Goal: Task Accomplishment & Management: Use online tool/utility

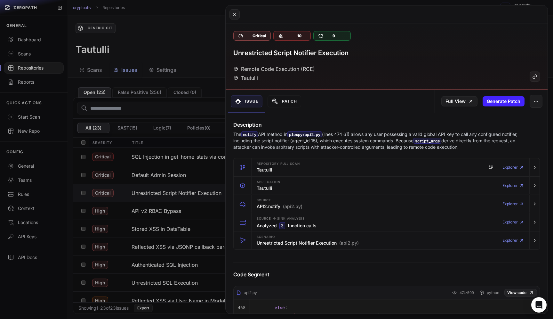
click at [45, 65] on button at bounding box center [276, 159] width 553 height 319
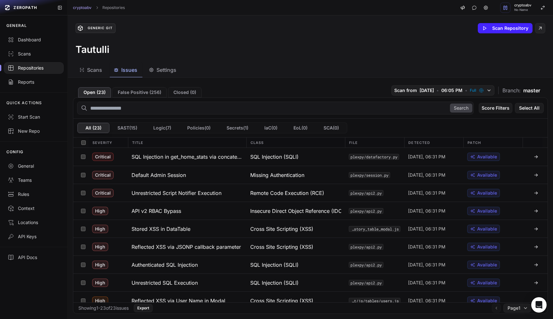
click at [38, 66] on div "Repositories" at bounding box center [34, 68] width 52 height 6
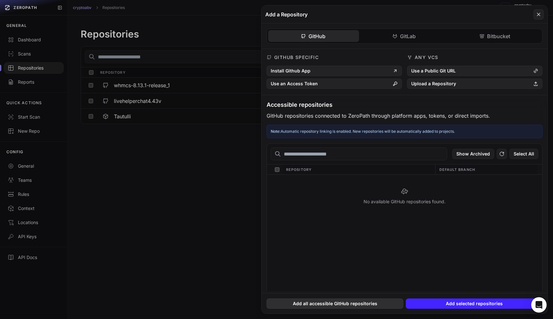
click at [353, 304] on button "Add all accessible GitHub repositories" at bounding box center [335, 303] width 137 height 10
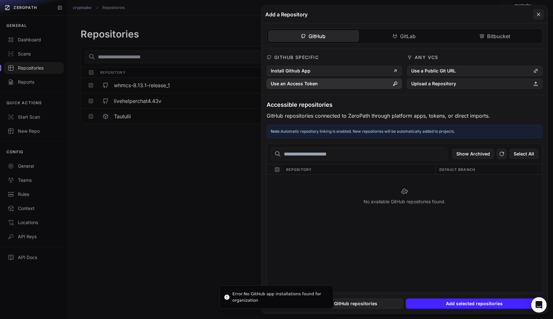
click at [318, 80] on button "Use an Access Token" at bounding box center [334, 83] width 135 height 10
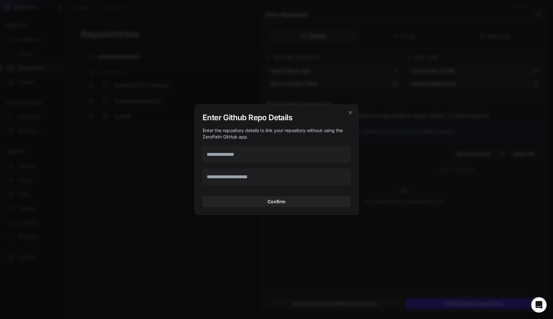
paste input "**********"
type input "**********"
click at [245, 175] on input "text" at bounding box center [277, 177] width 148 height 16
paste input "**********"
type input "**********"
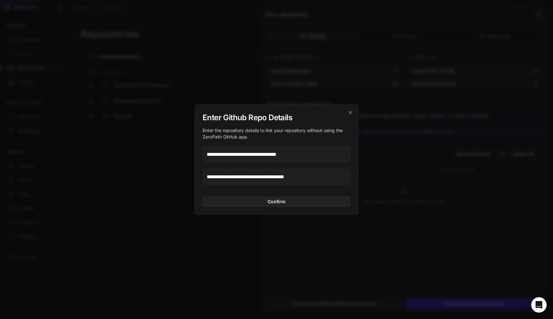
click at [272, 207] on div "**********" at bounding box center [277, 159] width 164 height 110
click at [267, 200] on button "Confirm" at bounding box center [277, 201] width 148 height 10
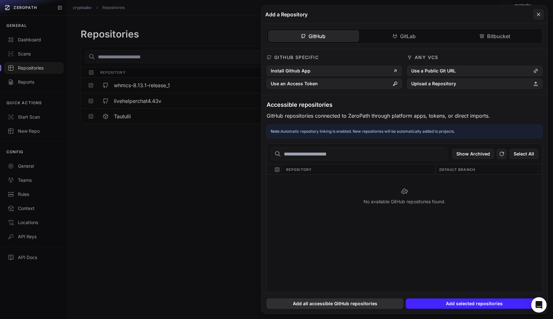
click at [368, 303] on button "Add all accessible GitHub repositories" at bounding box center [335, 303] width 137 height 10
click at [500, 151] on icon at bounding box center [502, 154] width 6 height 8
click at [187, 194] on button at bounding box center [276, 159] width 553 height 319
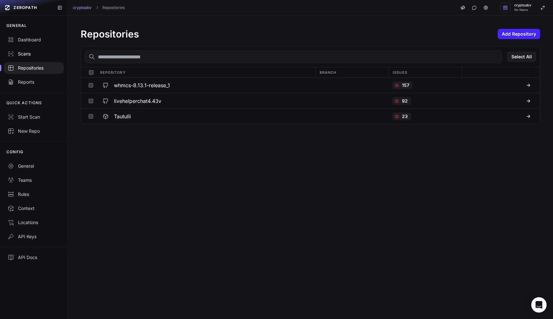
click at [32, 56] on div "Scans" at bounding box center [34, 54] width 52 height 6
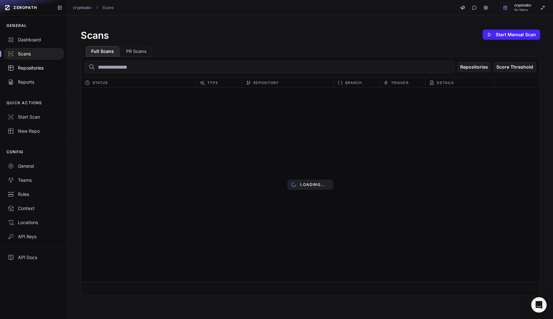
click at [32, 66] on div "Repositories" at bounding box center [34, 68] width 52 height 6
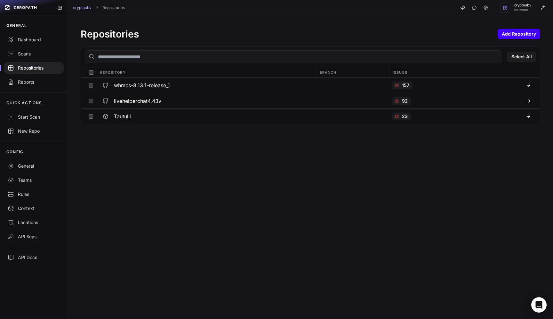
click at [520, 31] on button "Add Repository" at bounding box center [519, 34] width 43 height 10
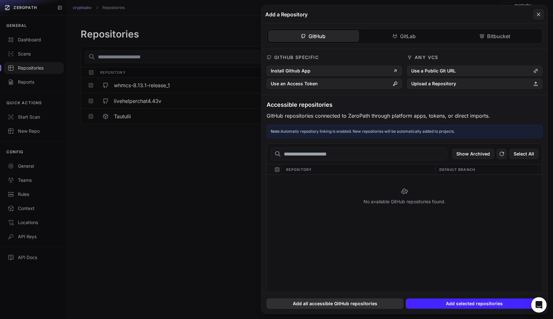
click at [331, 304] on button "Add all accessible GitHub repositories" at bounding box center [335, 303] width 137 height 10
click at [501, 153] on icon at bounding box center [502, 154] width 4 height 4
click at [416, 129] on p "Note: Automatic repository linking is enabled. New repositories will be automat…" at bounding box center [405, 131] width 268 height 5
click at [538, 14] on icon at bounding box center [539, 15] width 6 height 8
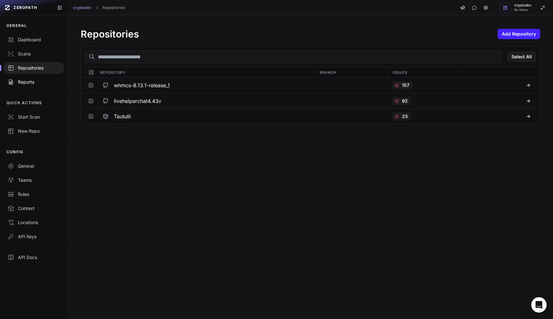
click at [18, 84] on div "Reports" at bounding box center [34, 82] width 52 height 6
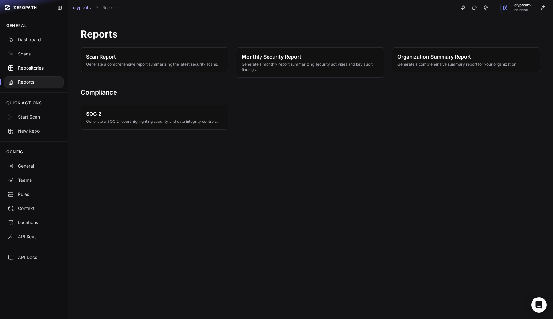
click at [32, 68] on div "Repositories" at bounding box center [34, 68] width 52 height 6
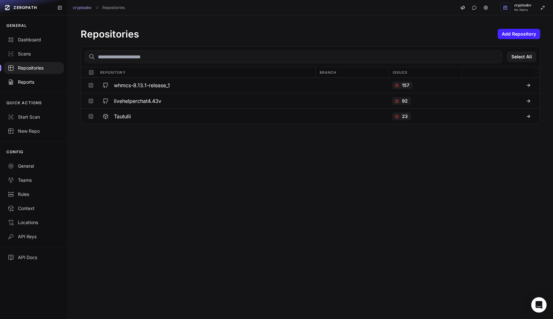
click at [17, 76] on link "Reports" at bounding box center [34, 82] width 68 height 14
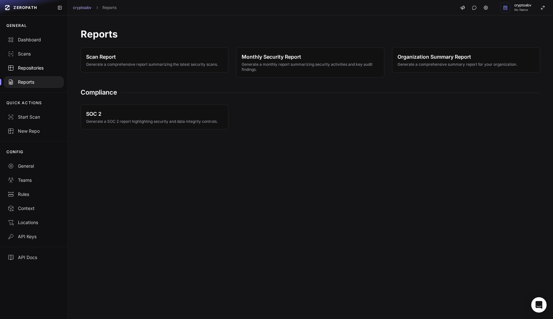
click at [32, 66] on div "Repositories" at bounding box center [34, 68] width 52 height 6
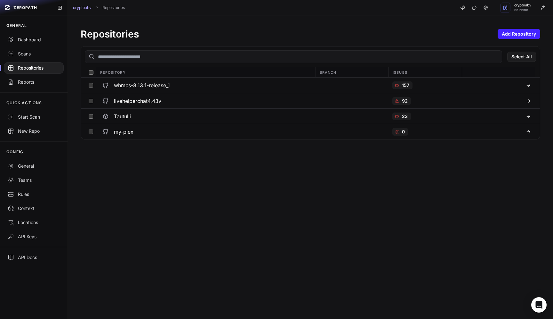
click at [127, 134] on h3 "my-plex" at bounding box center [124, 132] width 20 height 8
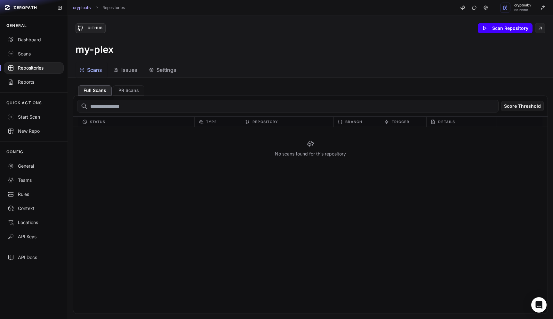
click at [491, 28] on button "Scan Repository" at bounding box center [505, 28] width 55 height 10
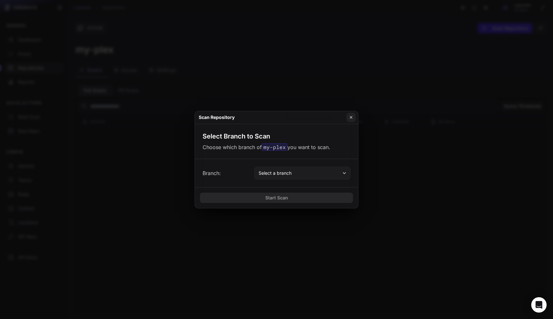
click at [309, 173] on button "Select a branch" at bounding box center [303, 173] width 96 height 13
click at [309, 171] on button "Select a branch" at bounding box center [303, 173] width 96 height 13
click at [297, 174] on button "Select a branch" at bounding box center [303, 173] width 96 height 13
click at [233, 152] on div "Select Branch to Scan Choose which branch of my-plex you want to scan." at bounding box center [276, 141] width 163 height 35
click at [353, 118] on icon at bounding box center [351, 117] width 4 height 5
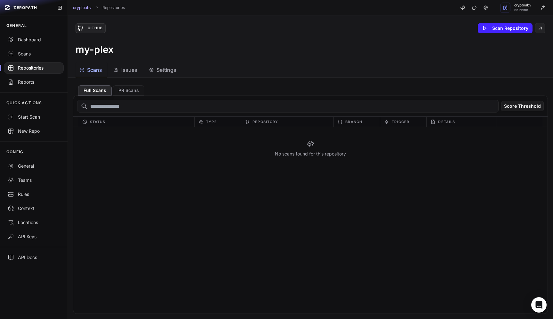
click at [37, 69] on div "Repositories" at bounding box center [34, 68] width 52 height 6
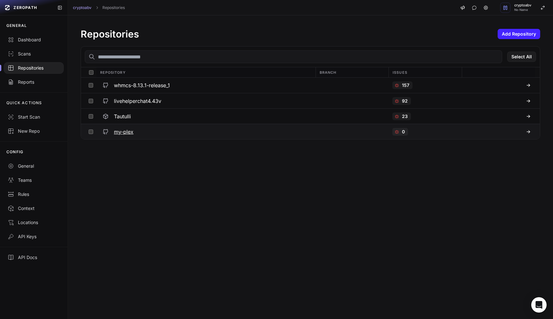
click at [122, 132] on h3 "my-plex" at bounding box center [124, 132] width 20 height 8
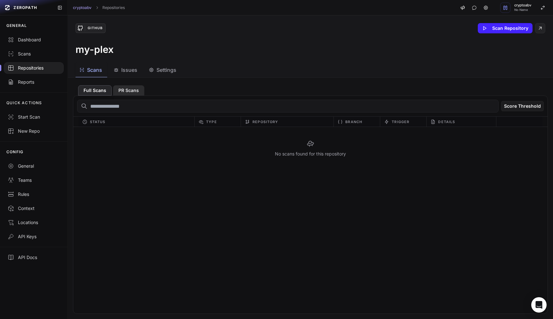
click at [135, 86] on button "PR Scans" at bounding box center [128, 90] width 31 height 10
click at [94, 87] on button "Full Scans" at bounding box center [95, 90] width 34 height 10
click at [502, 35] on div "GitHub Scan Repository my-plex" at bounding box center [311, 38] width 486 height 47
click at [498, 30] on button "Scan Repository" at bounding box center [505, 28] width 55 height 10
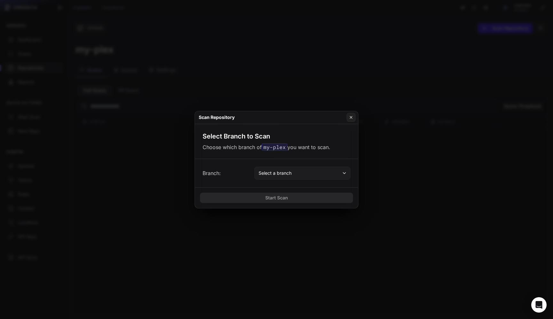
click at [277, 172] on span "Select a branch" at bounding box center [275, 173] width 33 height 6
click at [317, 132] on div "Select Branch to Scan Choose which branch of my-plex you want to scan." at bounding box center [276, 141] width 163 height 35
click at [350, 118] on icon at bounding box center [351, 117] width 4 height 5
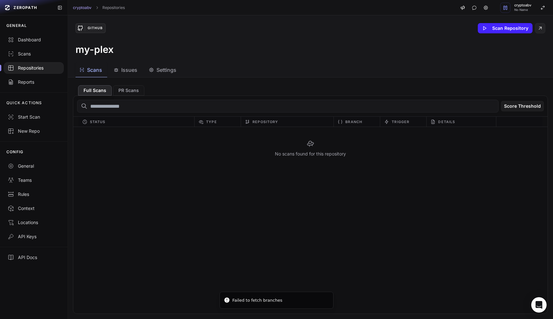
click at [40, 70] on div "Repositories" at bounding box center [34, 68] width 52 height 6
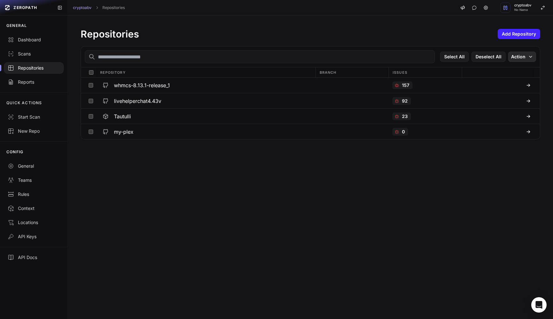
click at [528, 58] on icon "button" at bounding box center [530, 56] width 5 height 5
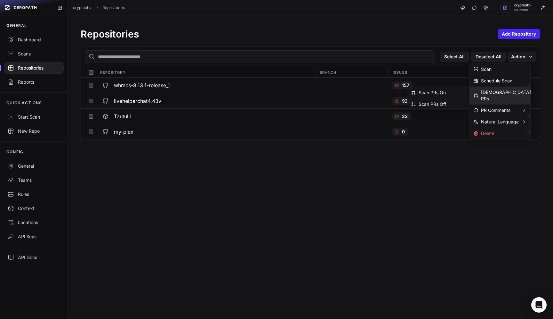
click at [512, 91] on div "Scan PRs" at bounding box center [500, 95] width 61 height 18
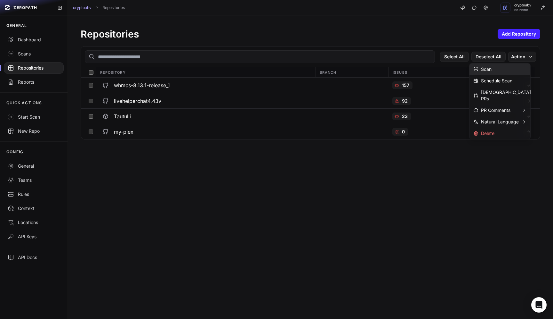
click at [502, 71] on div "Scan" at bounding box center [500, 69] width 61 height 12
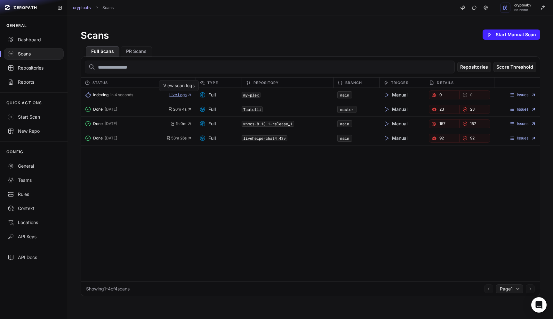
click at [178, 94] on span "Live Logs" at bounding box center [180, 94] width 22 height 5
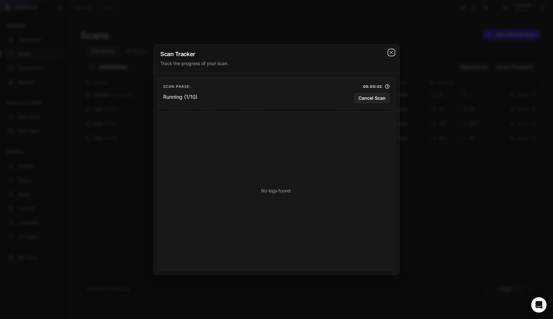
click at [391, 52] on icon "cross 2," at bounding box center [391, 52] width 5 height 5
